Goal: Find specific page/section: Find specific page/section

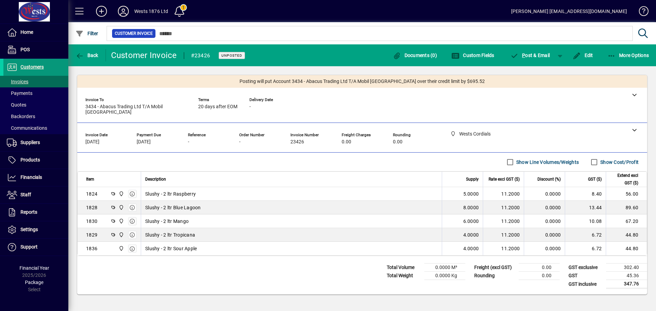
click at [35, 64] on span "Customers" at bounding box center [32, 66] width 23 height 5
